Goal: Task Accomplishment & Management: Use online tool/utility

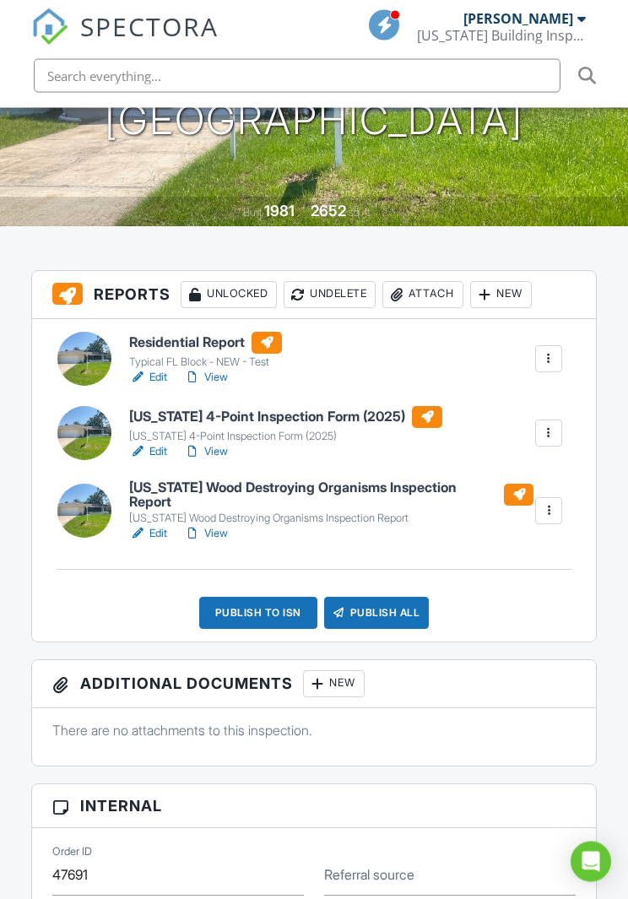
scroll to position [343, 0]
click at [214, 379] on link "View" at bounding box center [206, 377] width 44 height 17
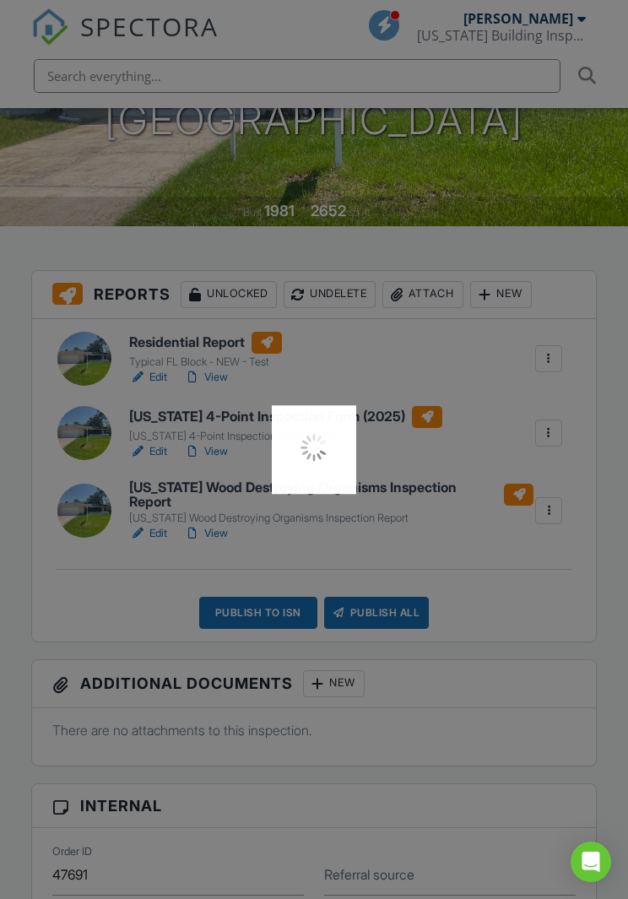
scroll to position [364, 0]
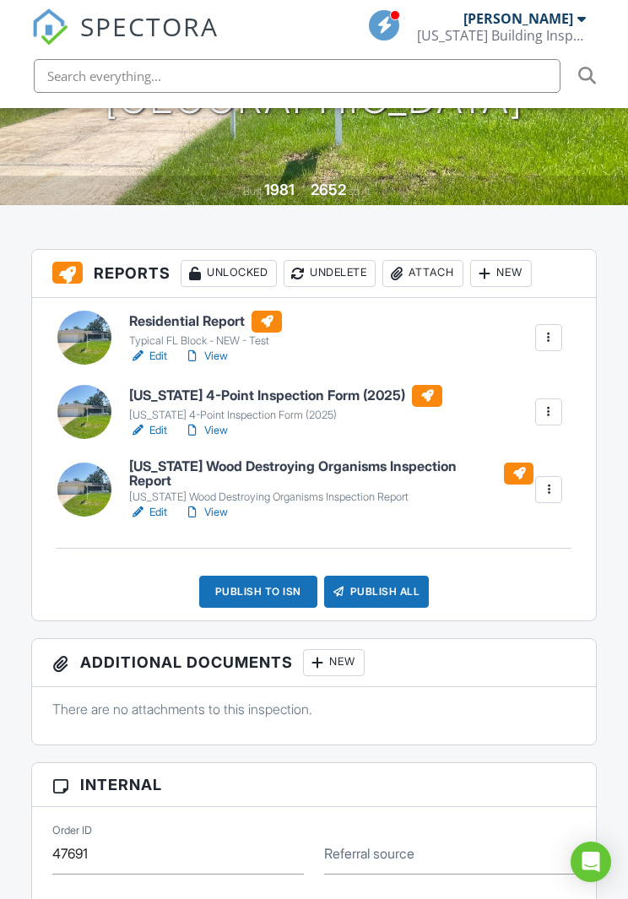
click at [217, 435] on link "View" at bounding box center [206, 430] width 44 height 17
click at [151, 504] on link "Edit" at bounding box center [148, 512] width 38 height 17
click at [214, 506] on link "View" at bounding box center [206, 512] width 44 height 17
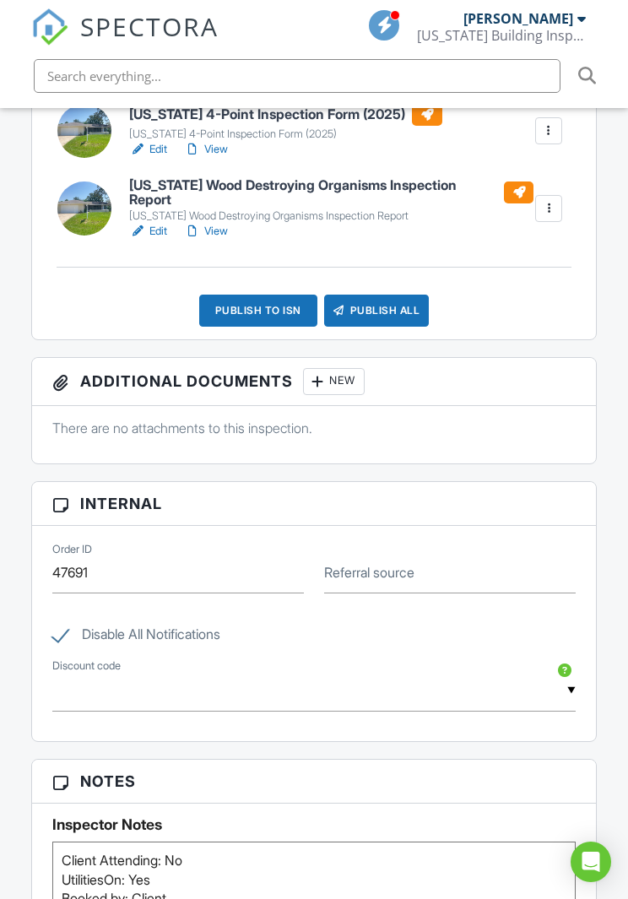
scroll to position [641, 0]
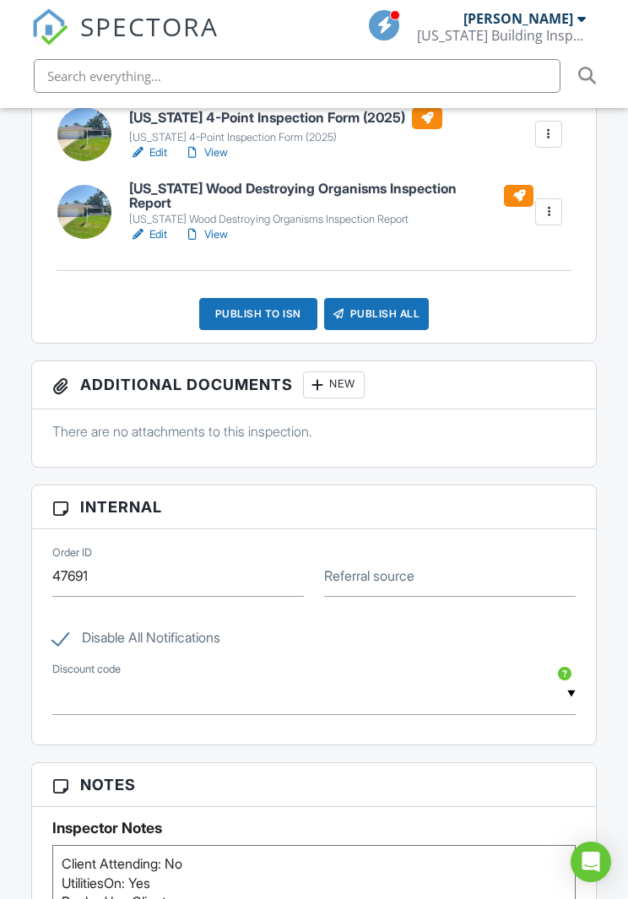
click at [278, 311] on div "Publish to ISN" at bounding box center [258, 314] width 118 height 32
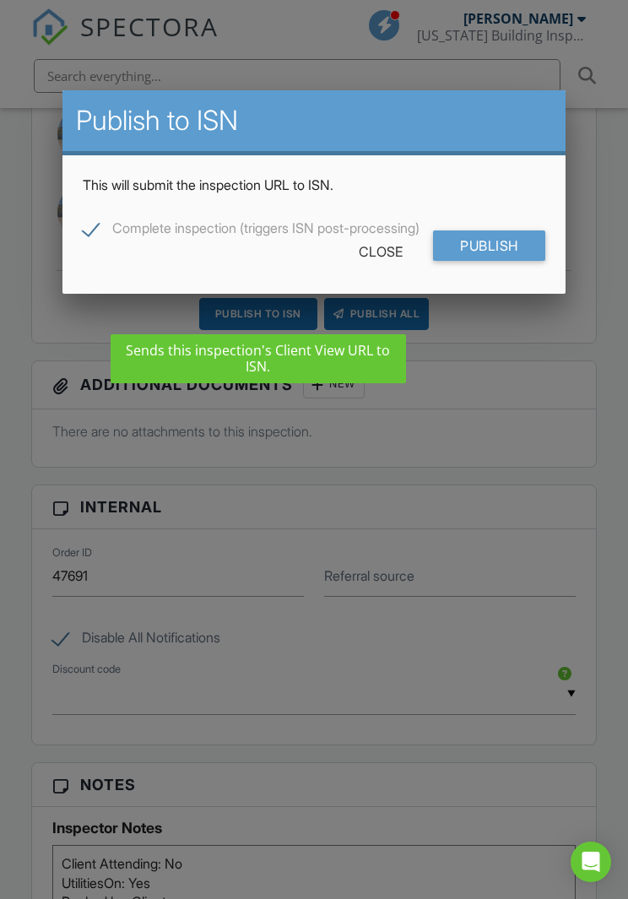
click at [495, 246] on input "Publish" at bounding box center [489, 245] width 112 height 30
